Goal: Navigation & Orientation: Go to known website

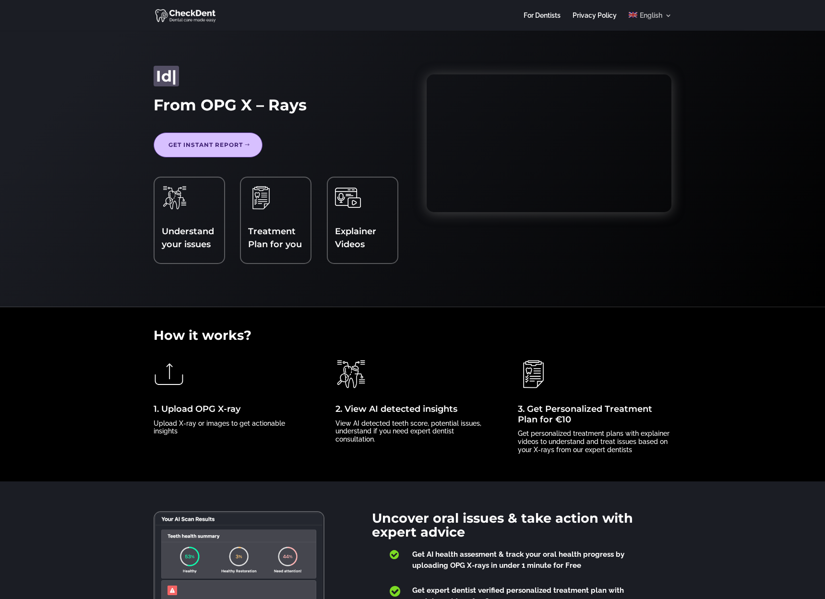
click at [651, 16] on span "English" at bounding box center [651, 16] width 23 height 8
click at [667, 14] on link "English" at bounding box center [650, 21] width 43 height 19
click at [668, 15] on link "English" at bounding box center [650, 21] width 43 height 19
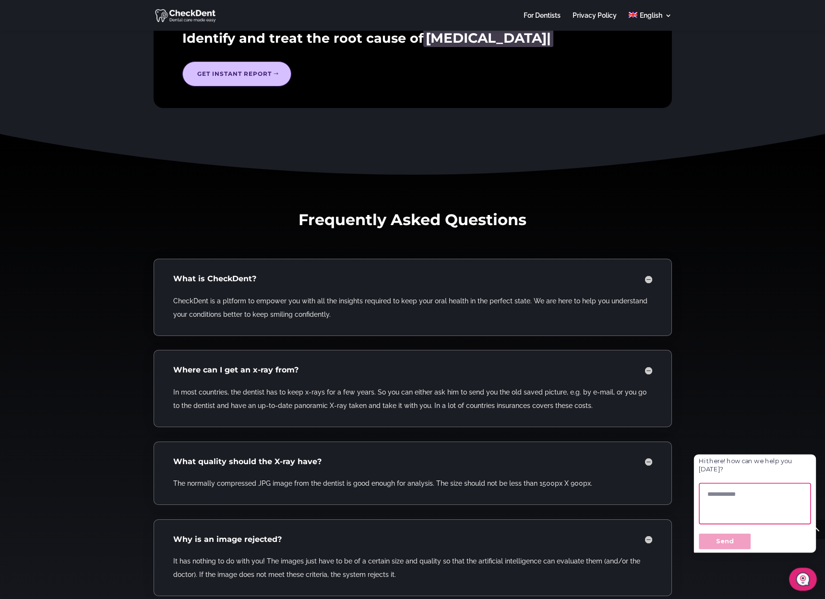
scroll to position [1567, 0]
